Goal: Check status: Check status

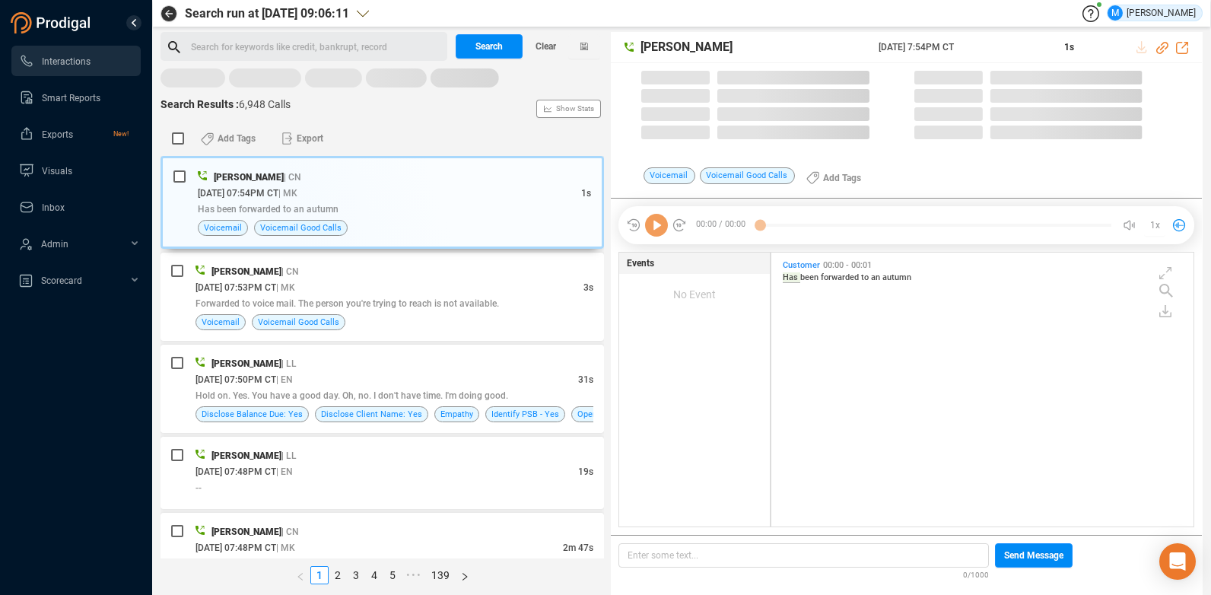
scroll to position [270, 414]
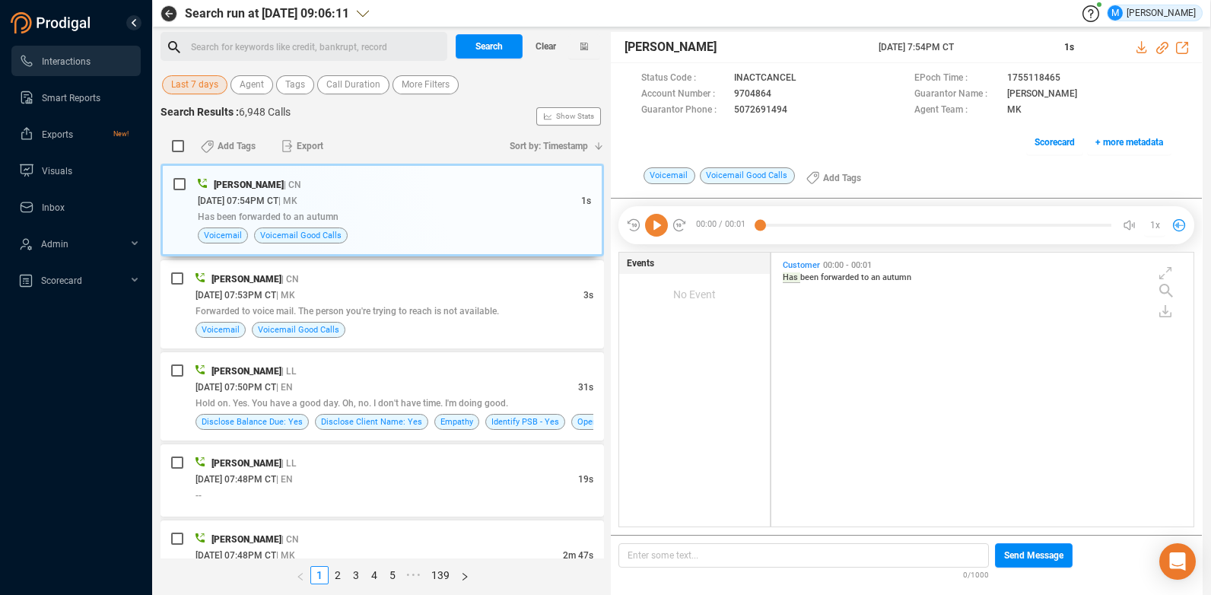
click at [436, 120] on div "Search Results : 6,948 Calls Show Stats" at bounding box center [381, 116] width 443 height 24
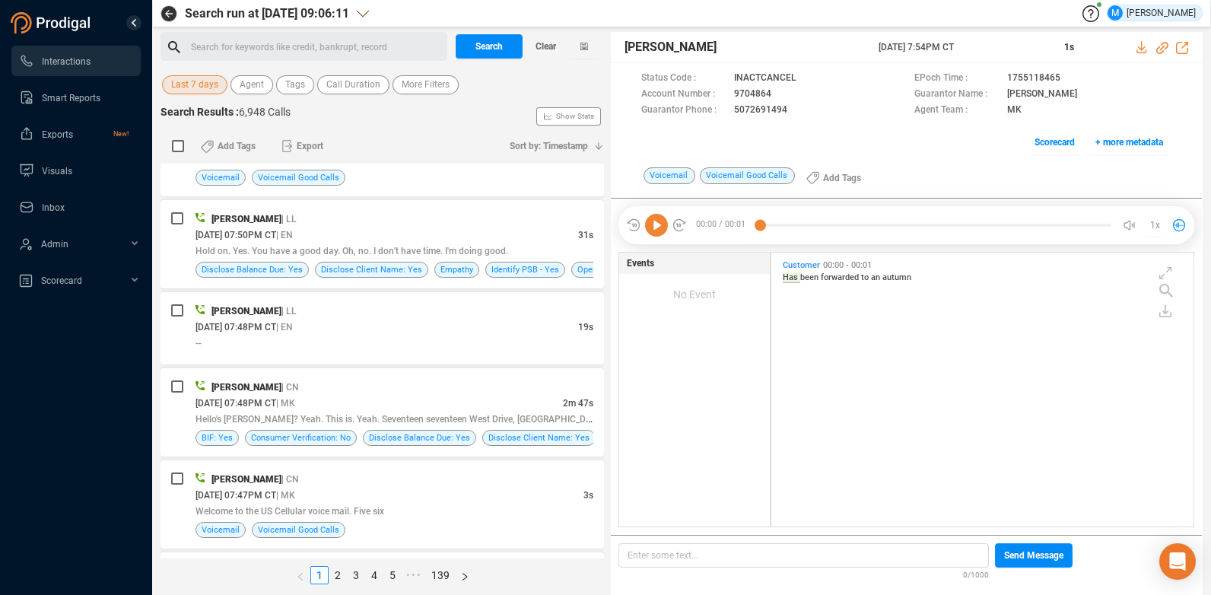
scroll to position [228, 0]
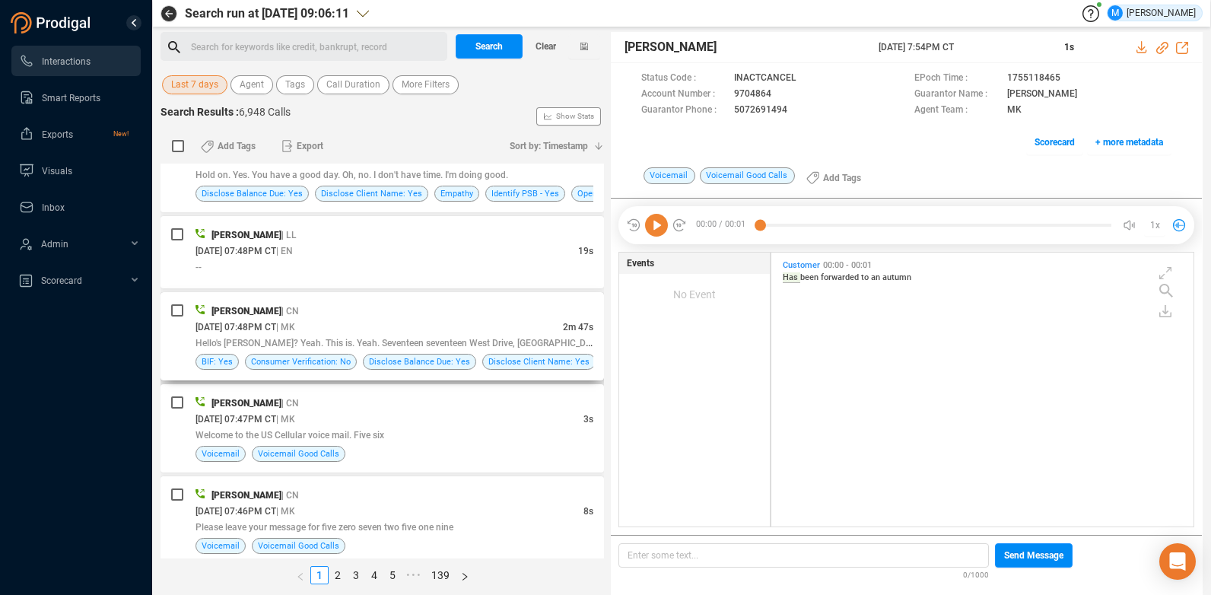
click at [374, 306] on div "[PERSON_NAME] | CN" at bounding box center [394, 311] width 398 height 16
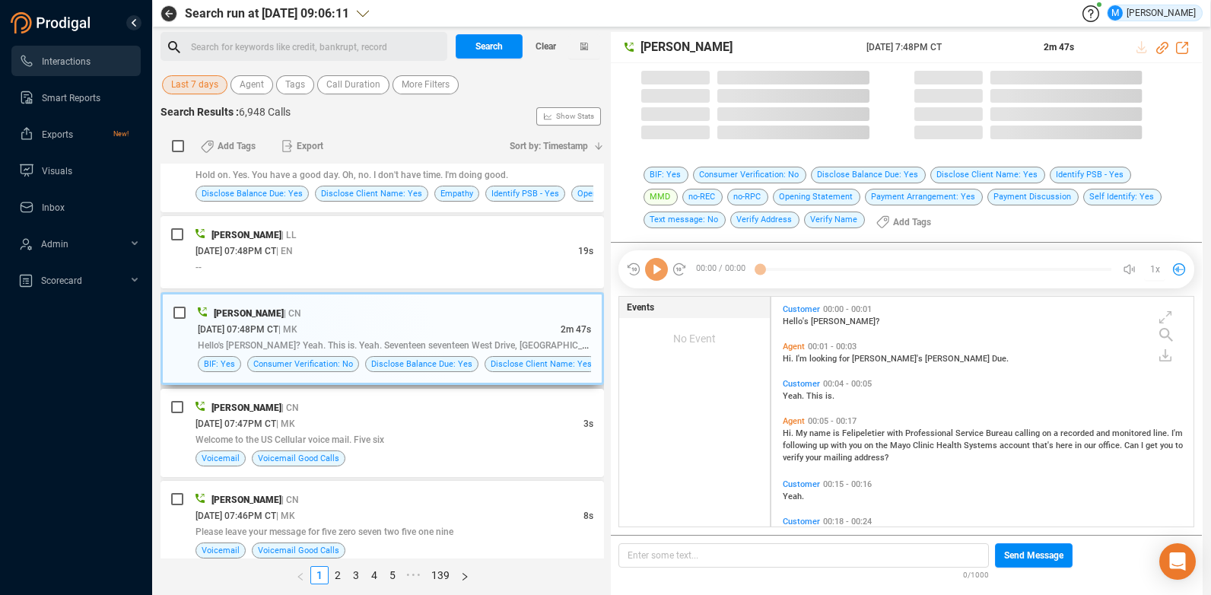
scroll to position [226, 414]
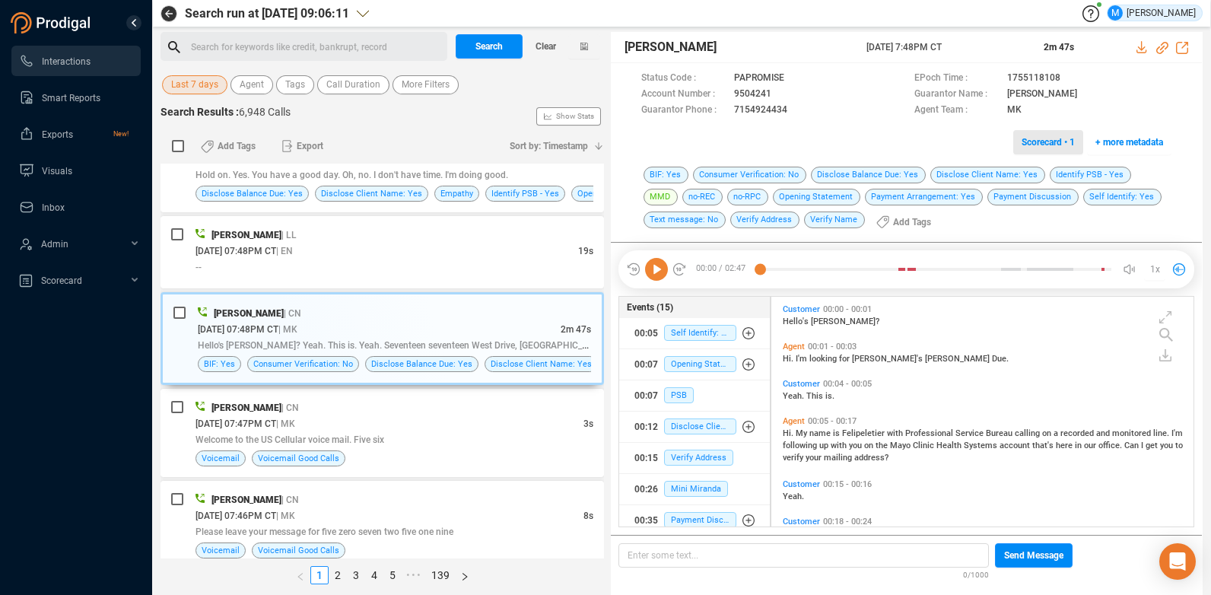
click at [1034, 140] on span "Scorecard • 1" at bounding box center [1047, 142] width 53 height 24
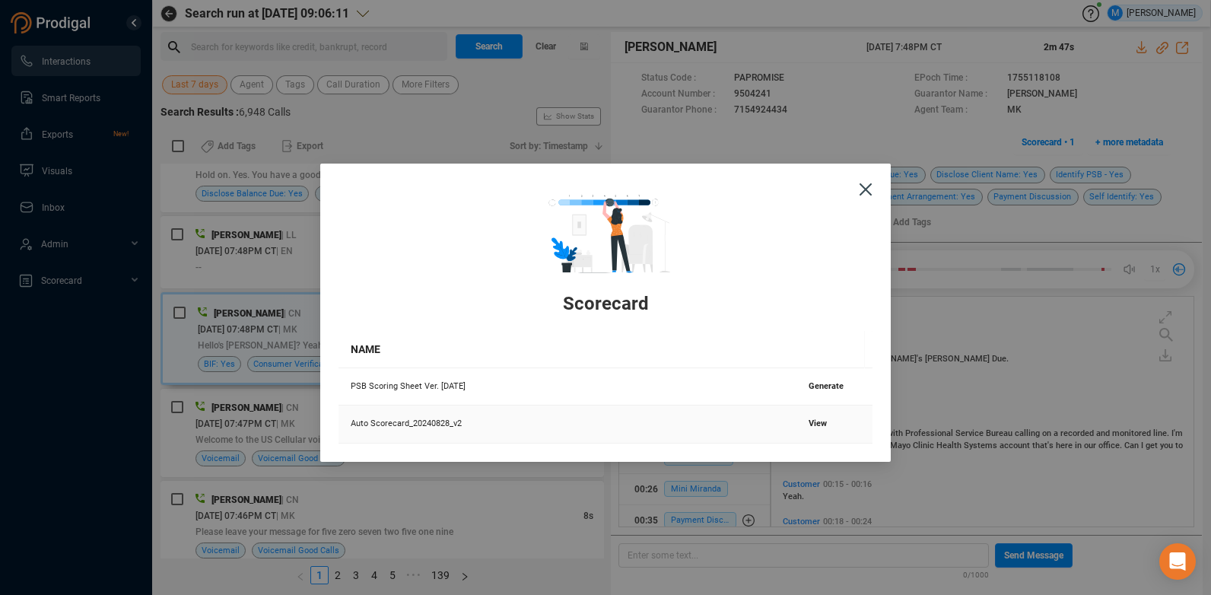
click at [819, 427] on span "View" at bounding box center [817, 423] width 18 height 10
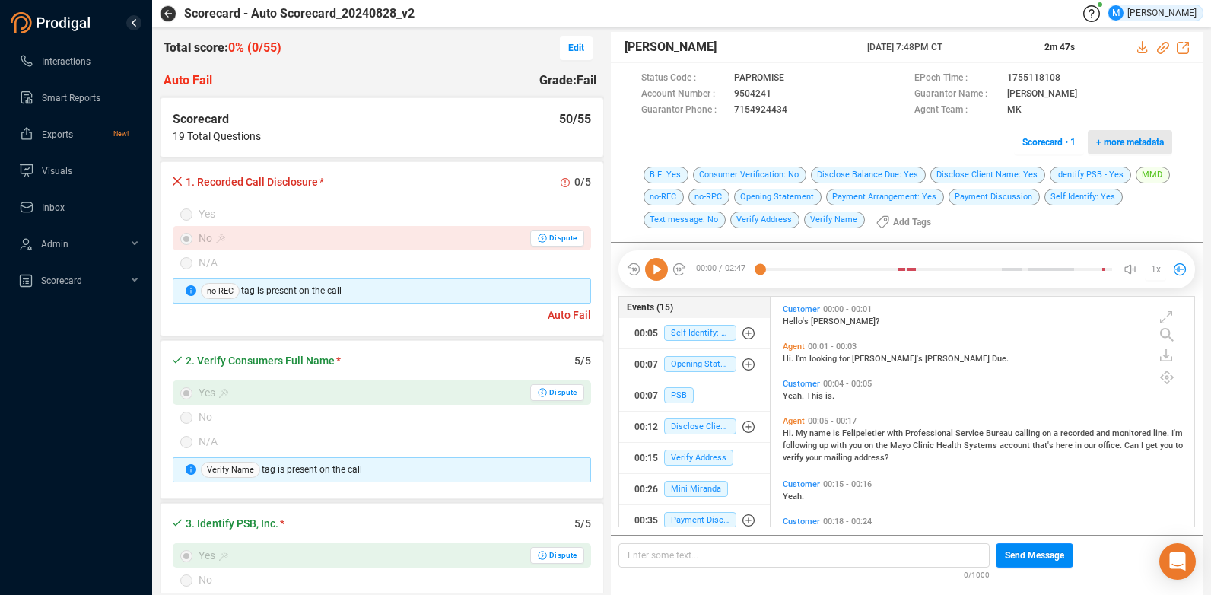
click at [1125, 140] on span "+ more metadata" at bounding box center [1130, 142] width 68 height 24
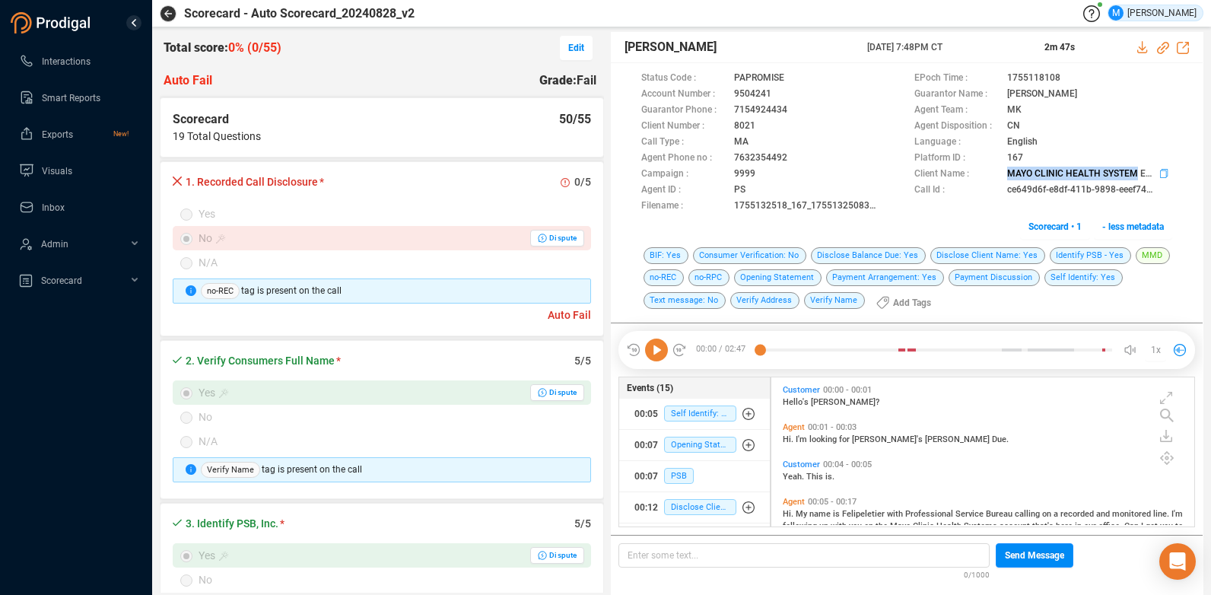
drag, startPoint x: 1008, startPoint y: 173, endPoint x: 1137, endPoint y: 173, distance: 128.5
click at [784, 87] on span "MAYO CLINIC HEALTH SYSTEM EAU CLAIRE" at bounding box center [759, 79] width 50 height 16
click at [1111, 227] on span "- less metadata" at bounding box center [1133, 226] width 62 height 24
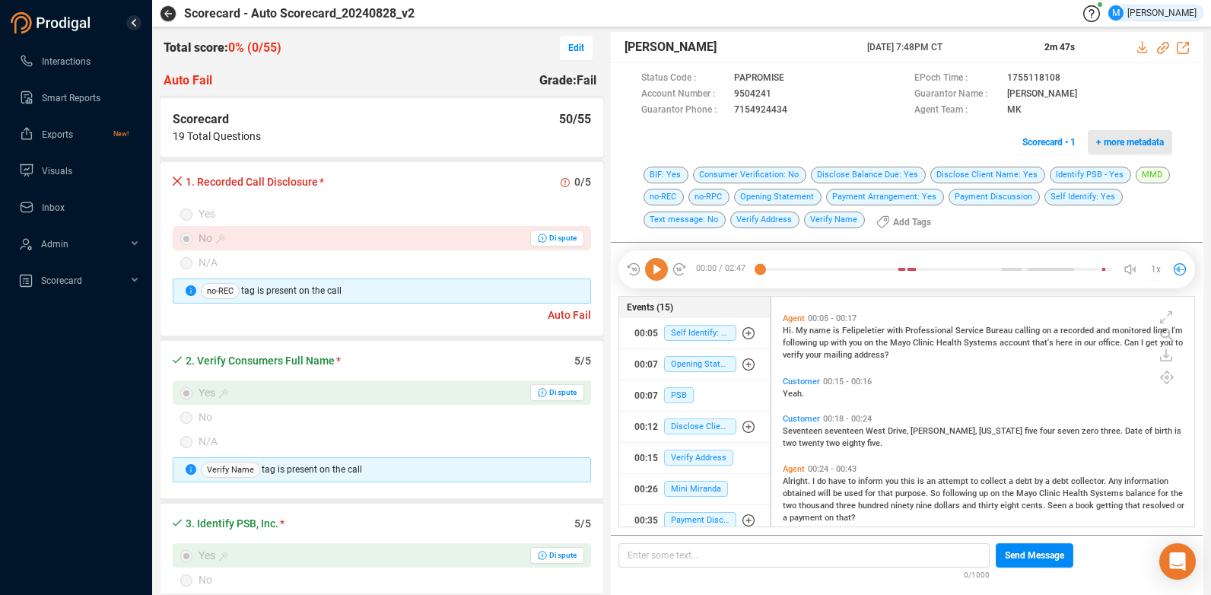
scroll to position [0, 0]
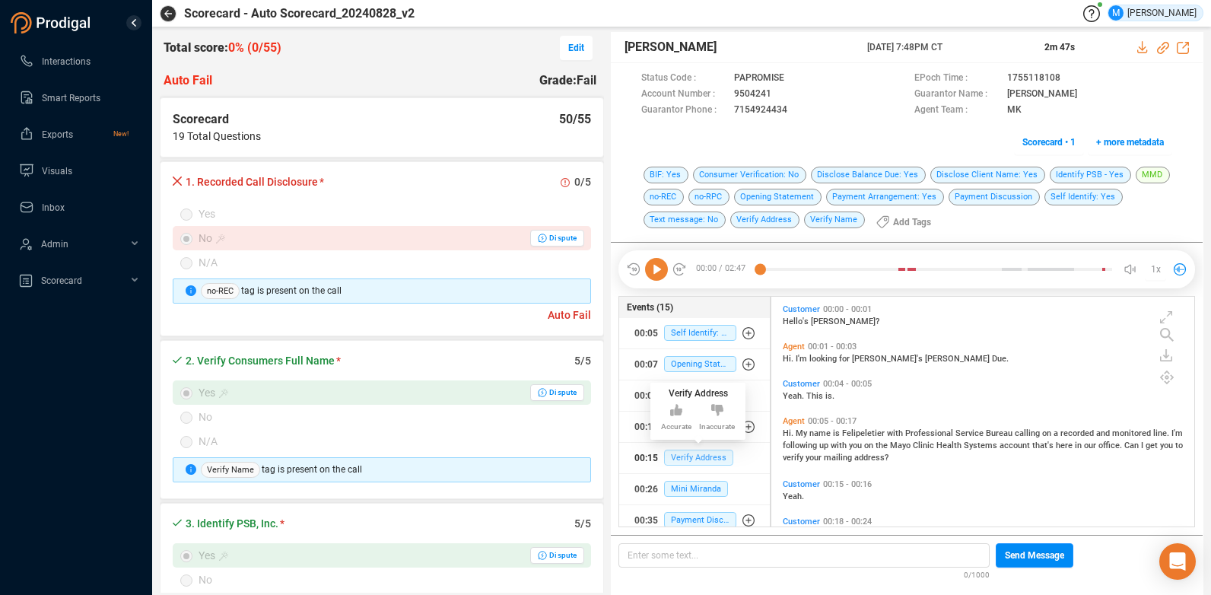
click at [703, 462] on span "Verify Address" at bounding box center [698, 457] width 69 height 16
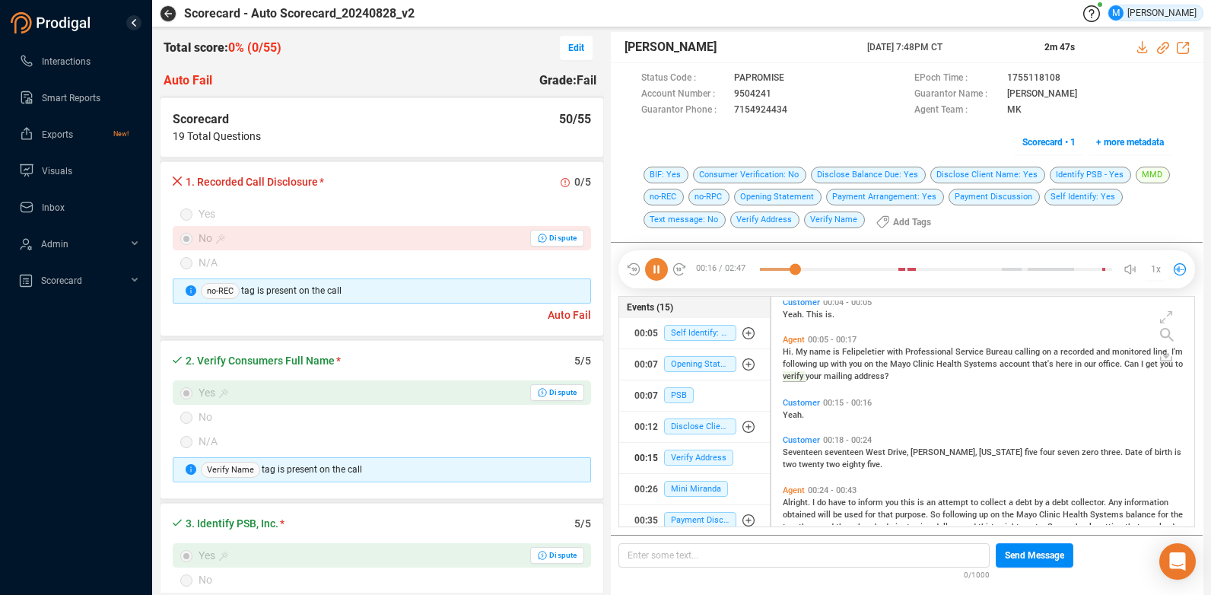
scroll to position [31, 0]
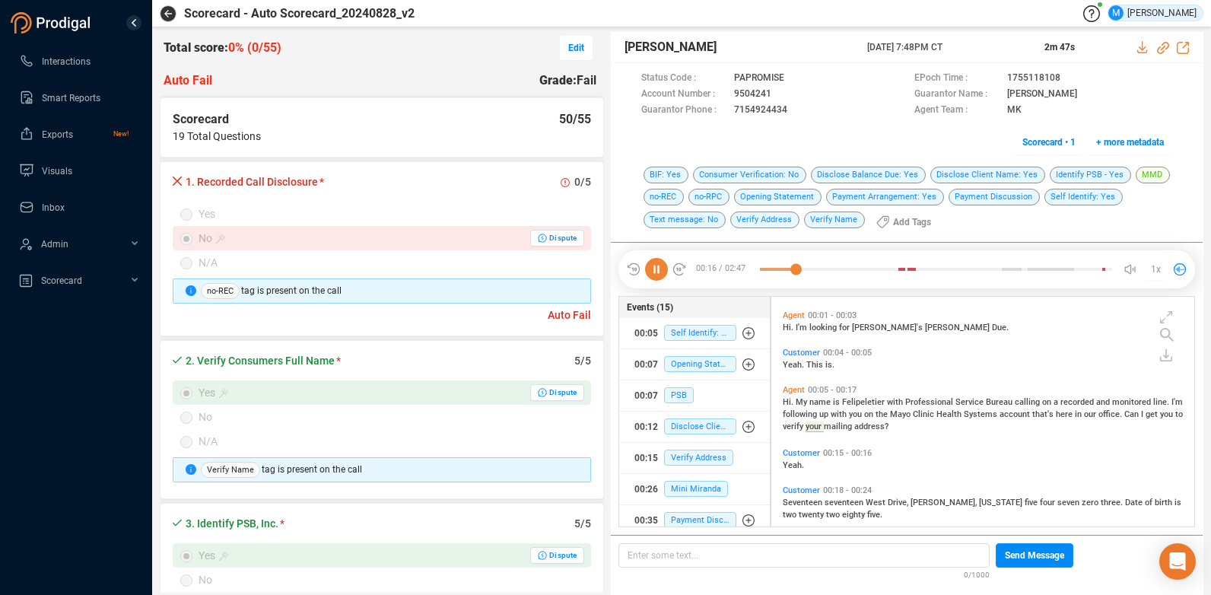
click at [655, 272] on icon at bounding box center [656, 269] width 23 height 23
